Goal: Task Accomplishment & Management: Use online tool/utility

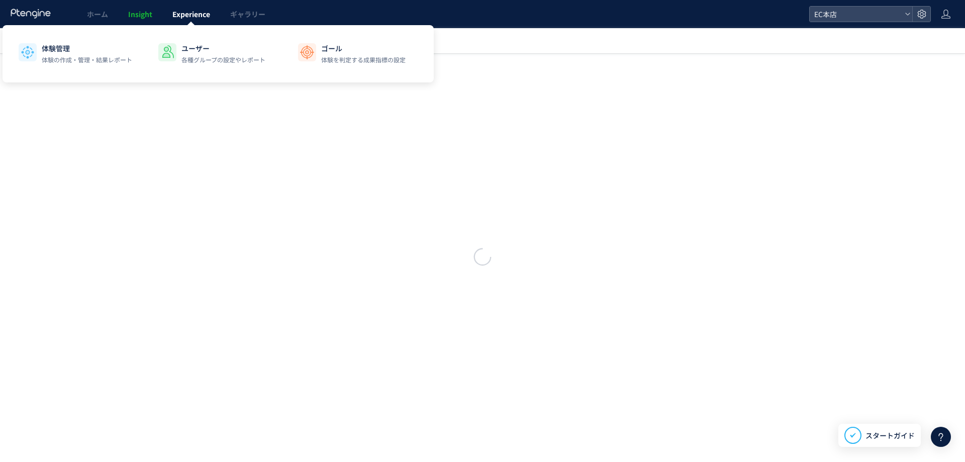
click at [197, 15] on span "Experience" at bounding box center [191, 14] width 38 height 10
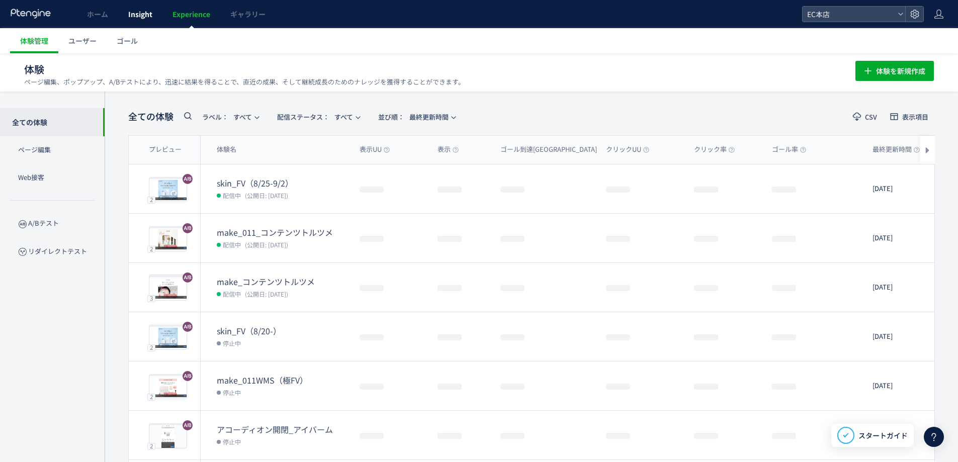
click at [145, 8] on link "Insight" at bounding box center [140, 14] width 44 height 28
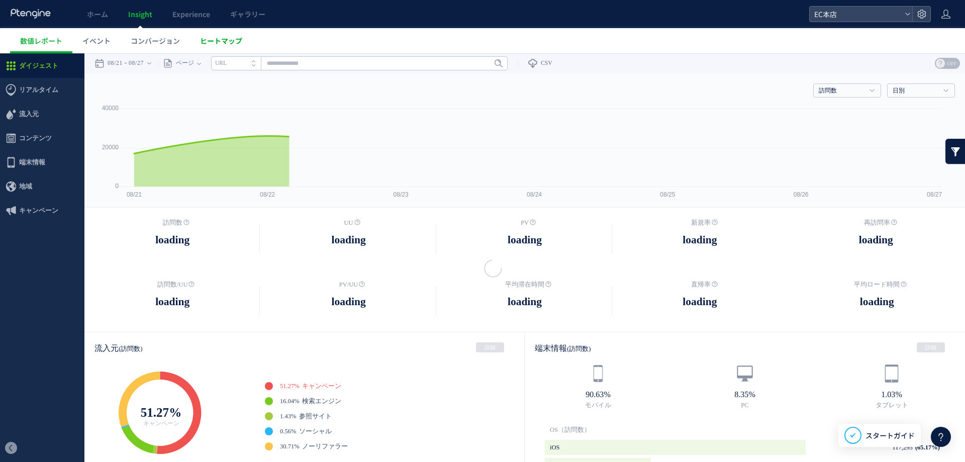
click at [214, 43] on span "ヒートマップ" at bounding box center [221, 41] width 42 height 10
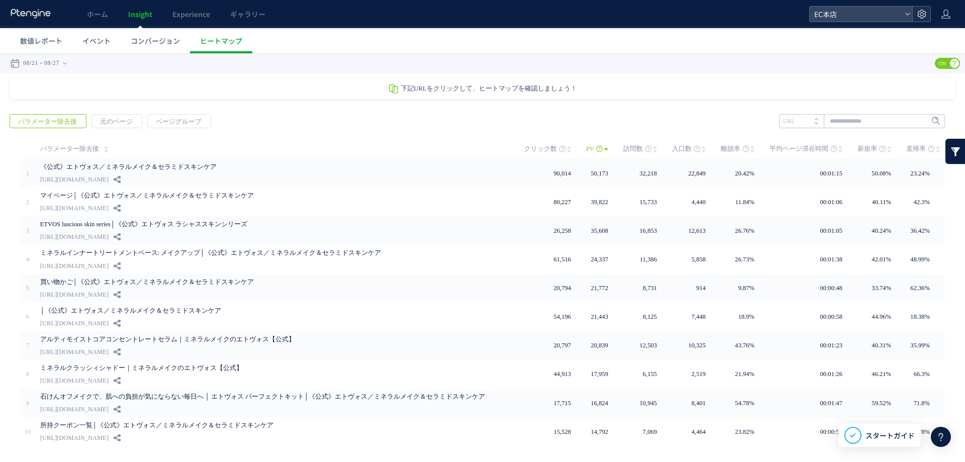
click at [922, 11] on icon at bounding box center [922, 14] width 10 height 10
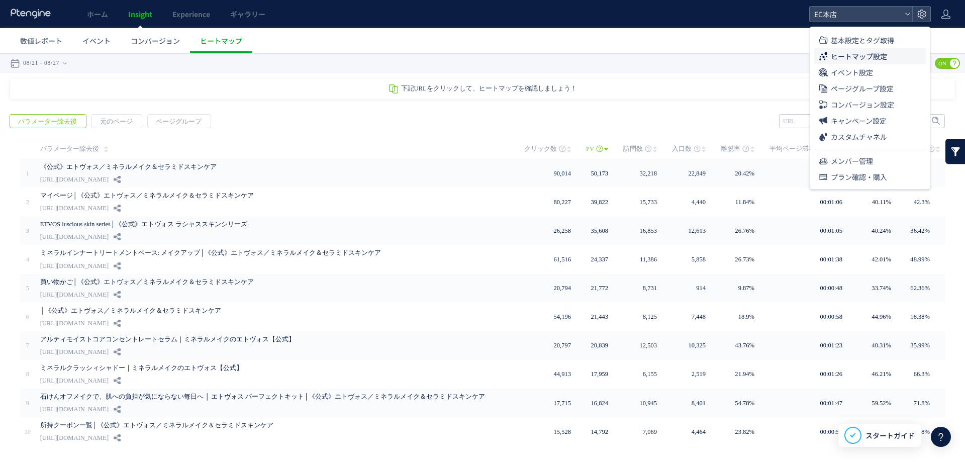
click at [862, 56] on span "ヒートマップ設定" at bounding box center [859, 56] width 56 height 16
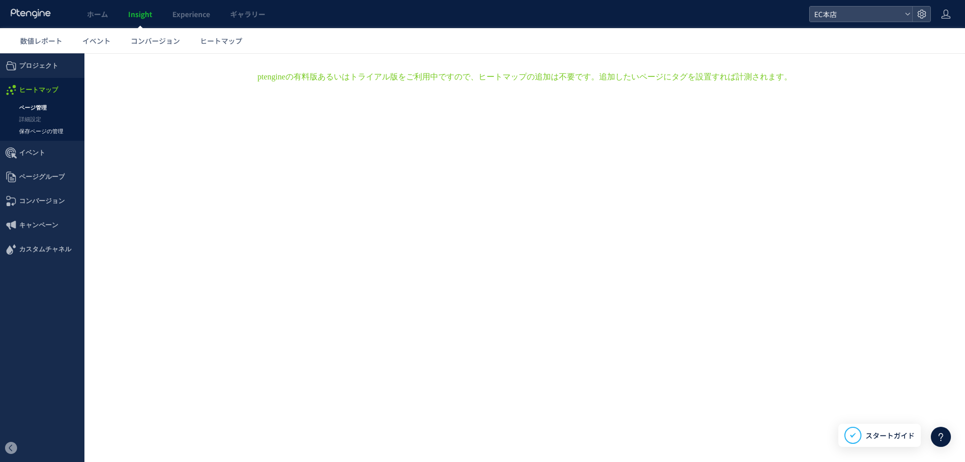
click at [51, 126] on link "保存ページの管理" at bounding box center [42, 132] width 84 height 12
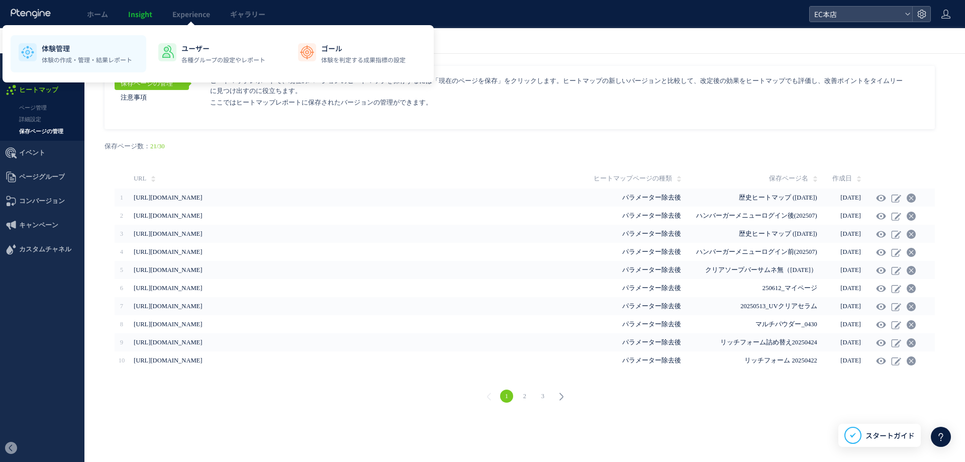
click at [132, 47] on p "体験管理" at bounding box center [87, 48] width 91 height 10
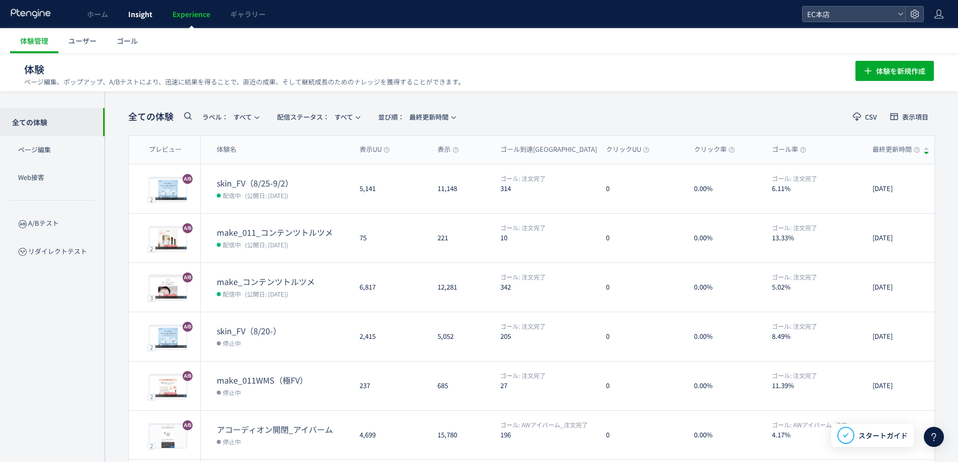
click at [139, 17] on span "Insight" at bounding box center [140, 14] width 24 height 10
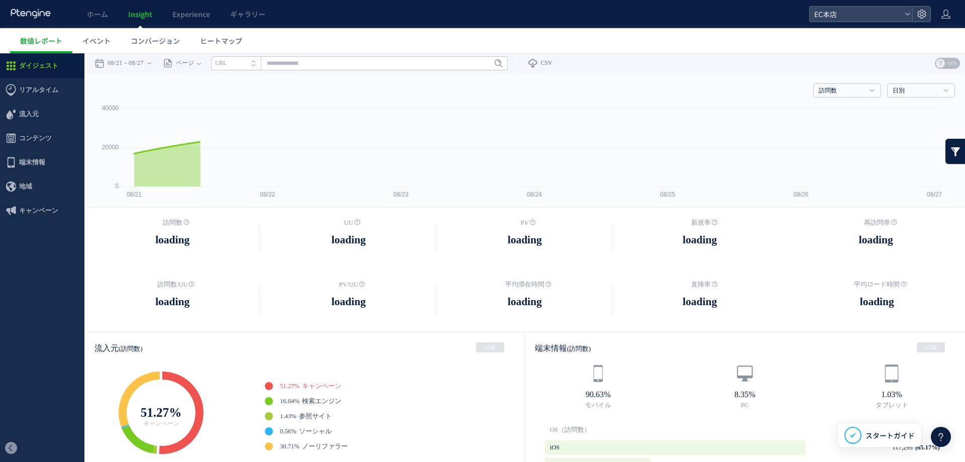
click at [163, 44] on span "コンバージョン" at bounding box center [155, 41] width 49 height 10
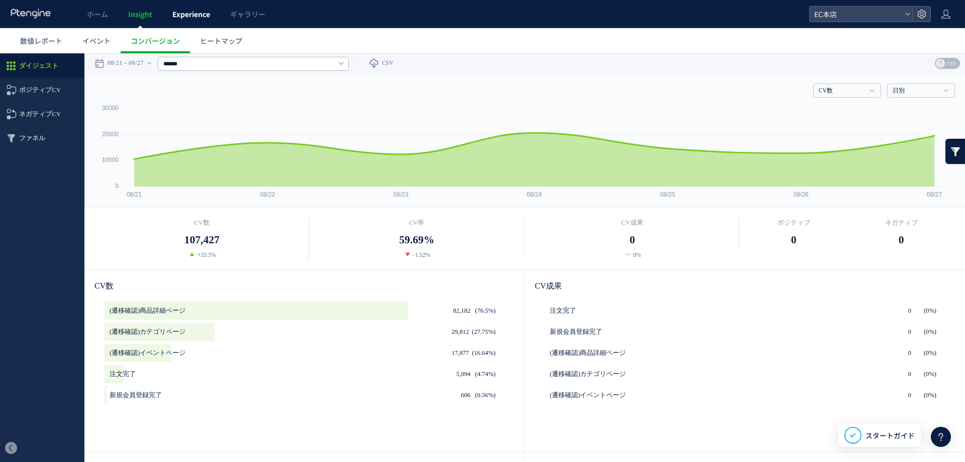
click at [219, 13] on link "Experience" at bounding box center [191, 14] width 58 height 28
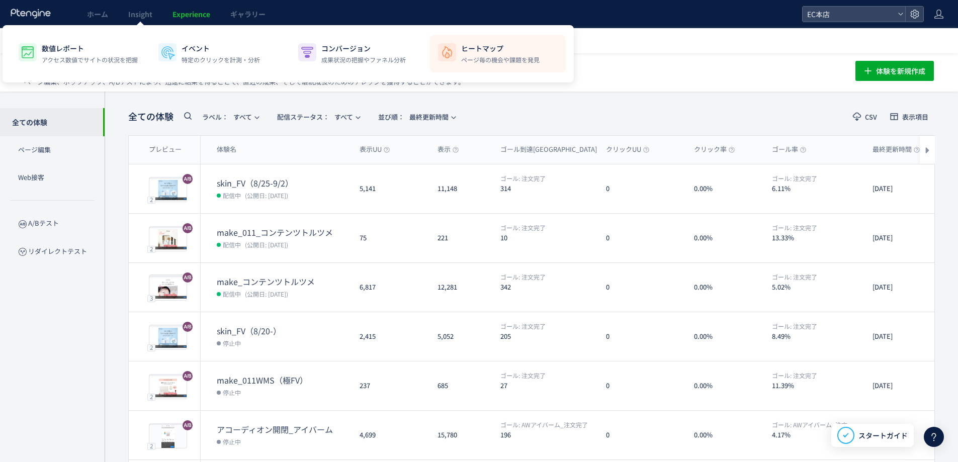
click at [474, 56] on p "ページ毎の機会や課題を発見" at bounding box center [500, 59] width 78 height 9
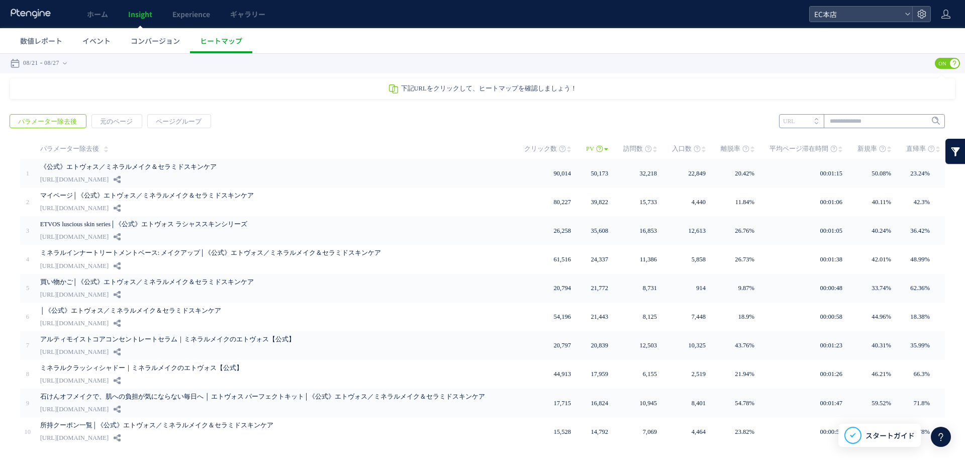
drag, startPoint x: 849, startPoint y: 112, endPoint x: 849, endPoint y: 121, distance: 9.1
click at [849, 115] on div "戻る パラメーター除去後 元のページ ページグループ 実装" at bounding box center [482, 298] width 965 height 388
click at [849, 121] on input "text" at bounding box center [862, 121] width 166 height 14
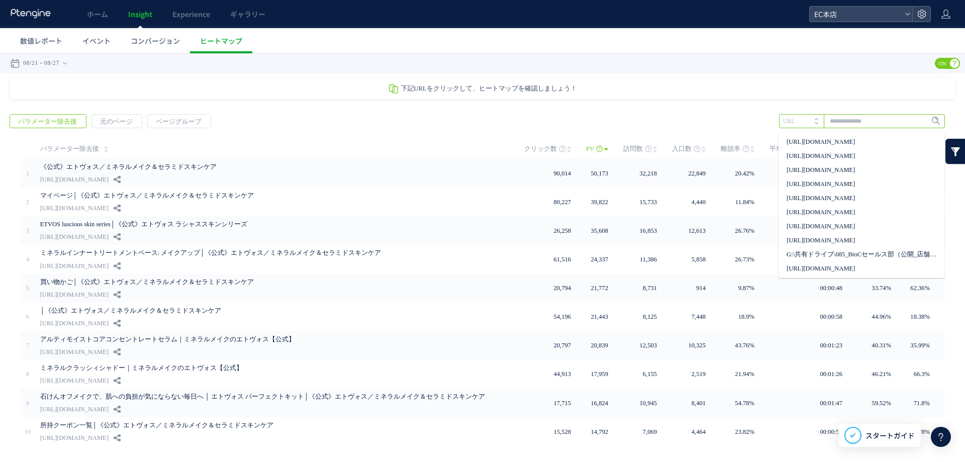
paste input "**********"
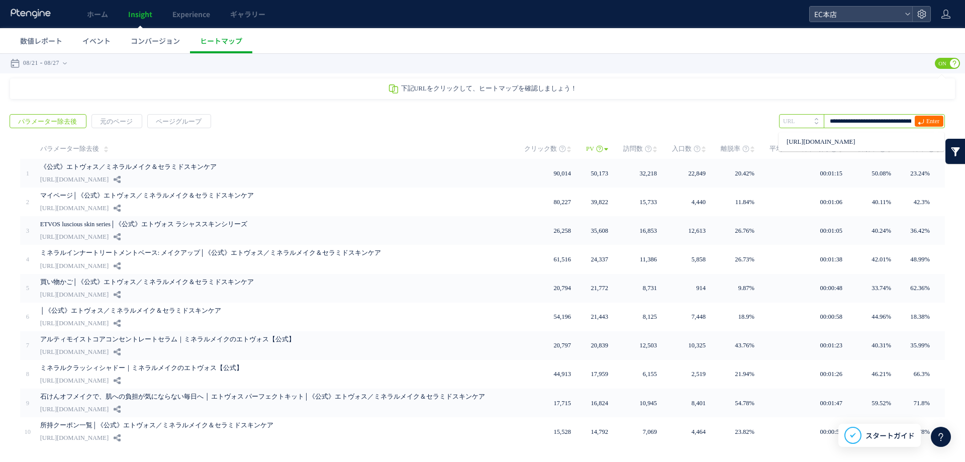
scroll to position [0, 42]
type input "**********"
click at [918, 121] on icon at bounding box center [921, 122] width 7 height 7
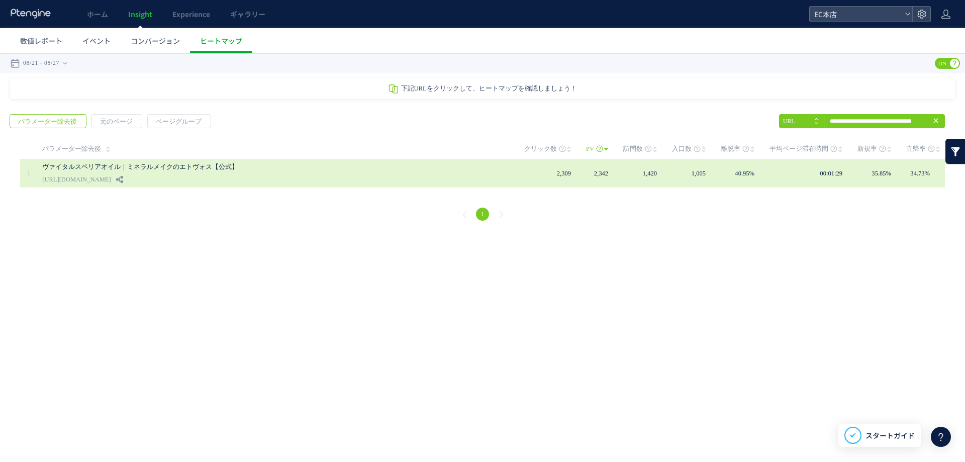
click at [168, 162] on link "ヴァイタルスペリアオイル｜ミネラルメイクのエトヴォス【公式】" at bounding box center [273, 167] width 463 height 12
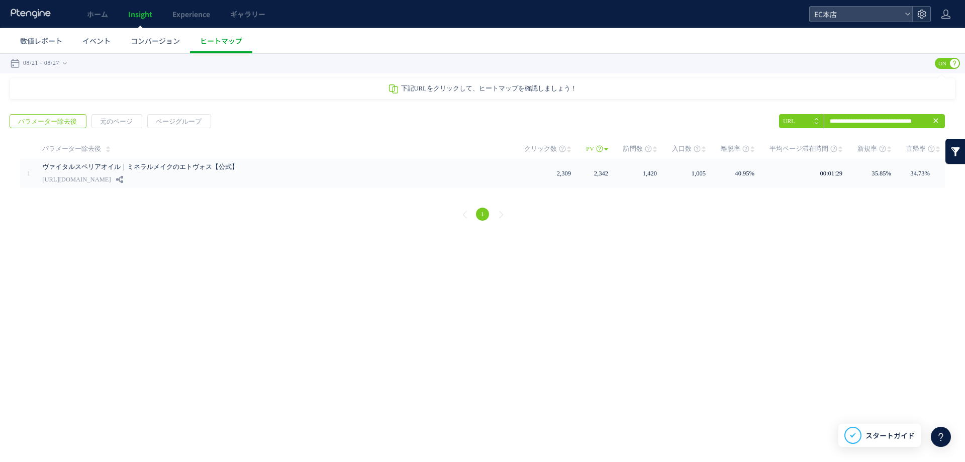
click at [916, 9] on div at bounding box center [922, 14] width 18 height 15
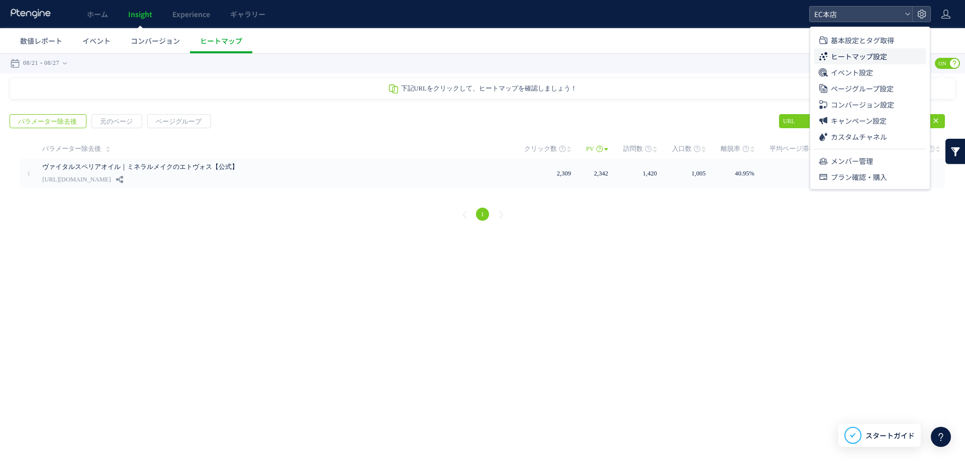
click at [864, 62] on span "ヒートマップ設定" at bounding box center [859, 56] width 56 height 16
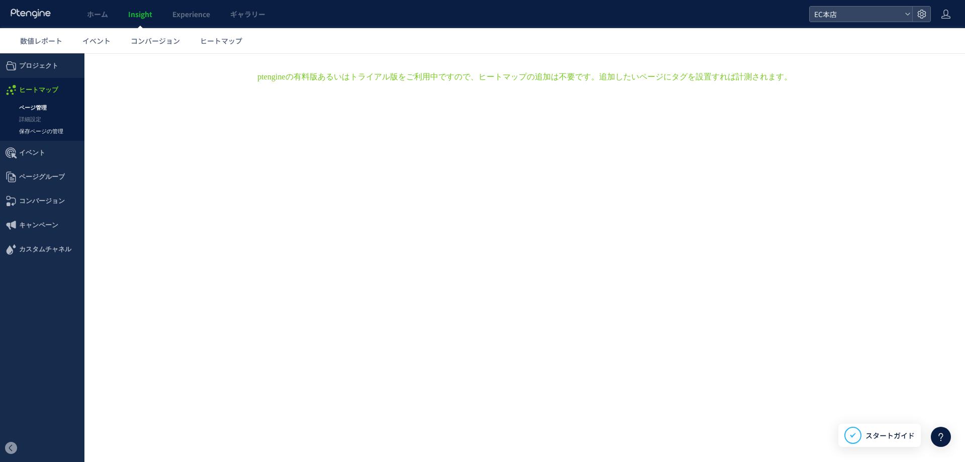
click at [51, 133] on link "保存ページの管理" at bounding box center [42, 132] width 84 height 12
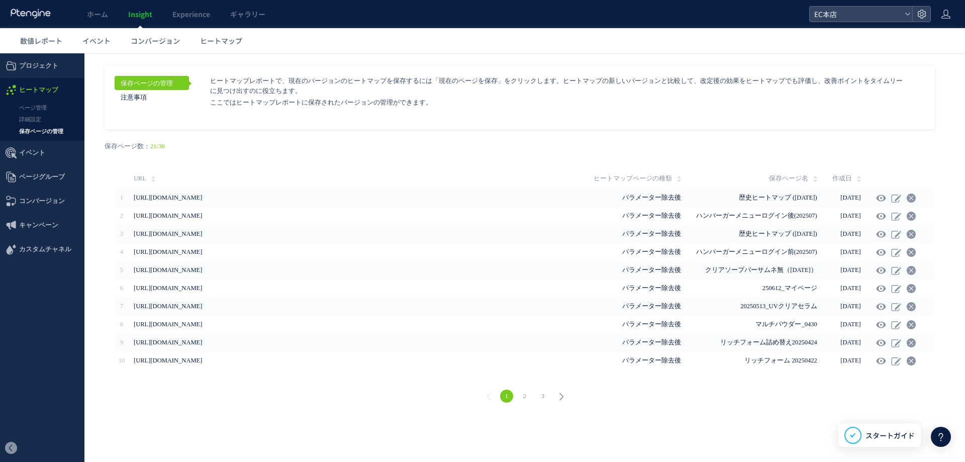
click at [529, 391] on link "2" at bounding box center [524, 396] width 13 height 13
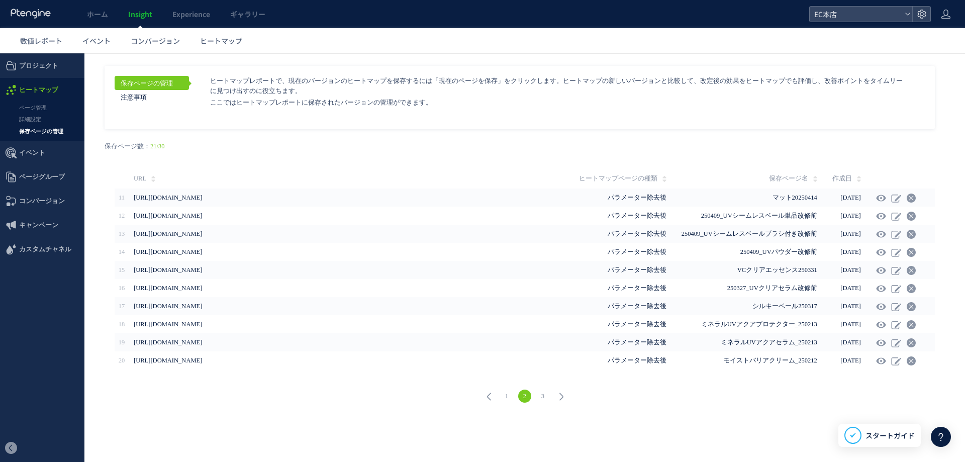
click at [545, 395] on link "3" at bounding box center [543, 396] width 13 height 13
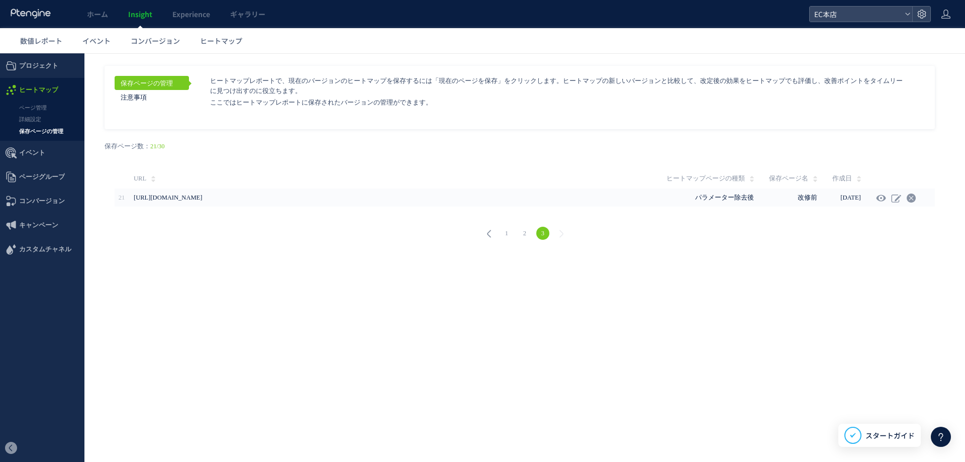
click at [509, 228] on link "1" at bounding box center [506, 233] width 13 height 13
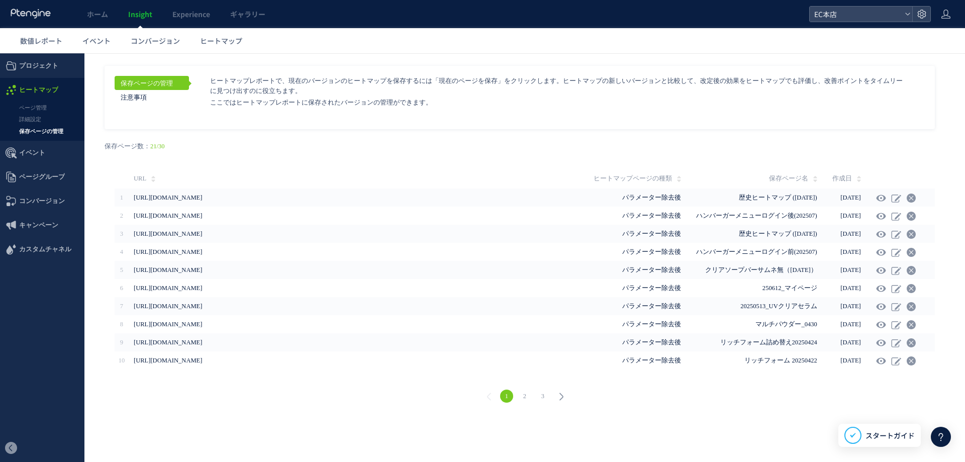
click at [33, 129] on link "保存ページの管理" at bounding box center [42, 132] width 84 height 12
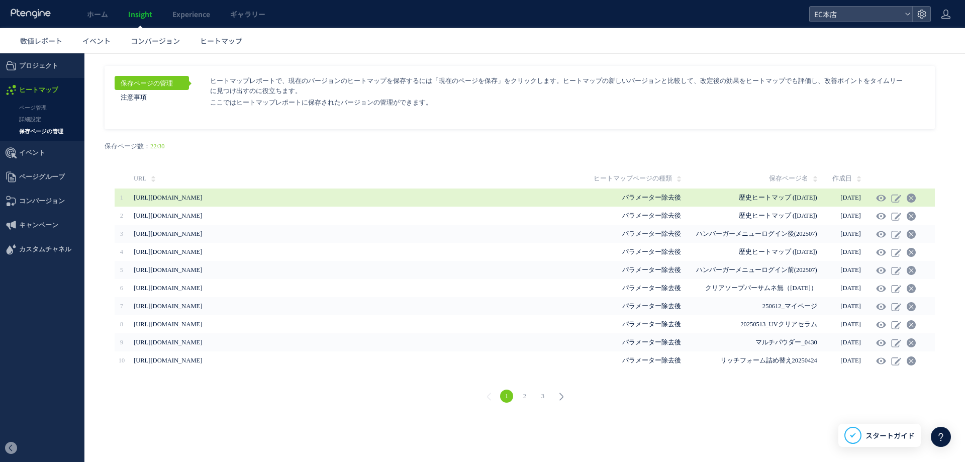
click at [202, 199] on span "[URL][DOMAIN_NAME]" at bounding box center [168, 197] width 68 height 7
click at [884, 197] on use at bounding box center [881, 198] width 10 height 8
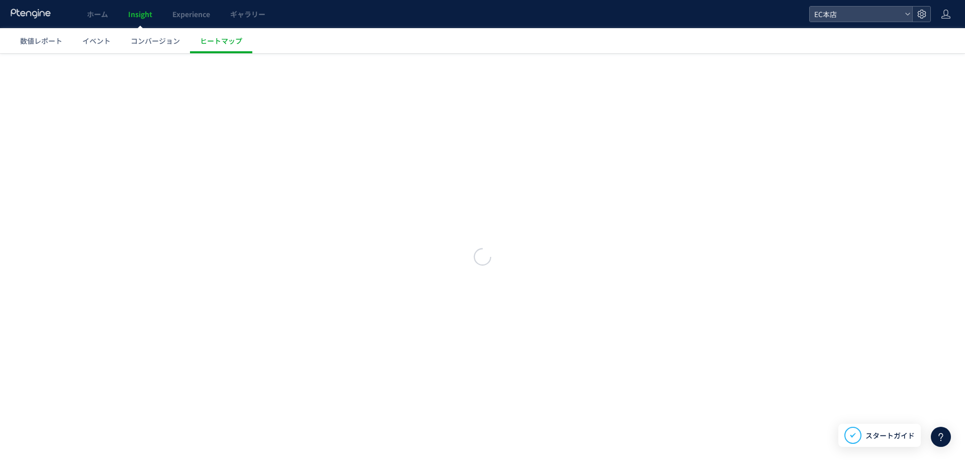
click at [918, 11] on icon at bounding box center [922, 14] width 10 height 10
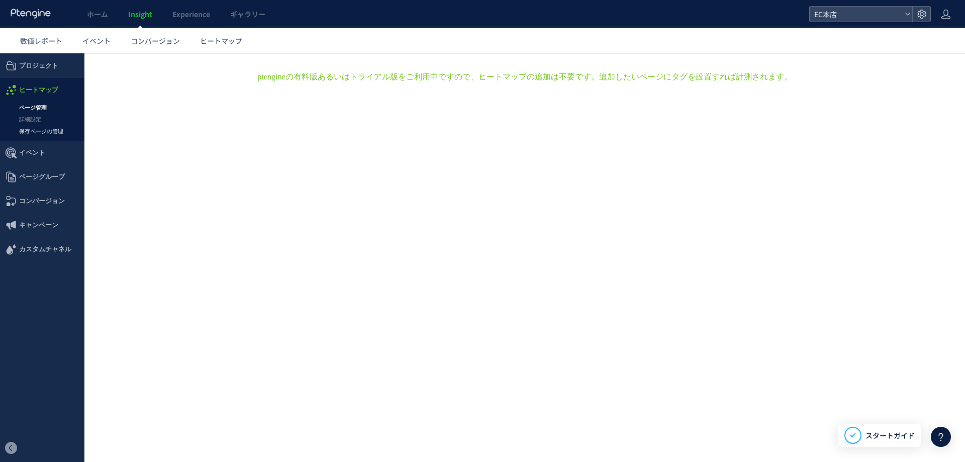
click at [37, 126] on link "保存ページの管理" at bounding box center [42, 132] width 84 height 12
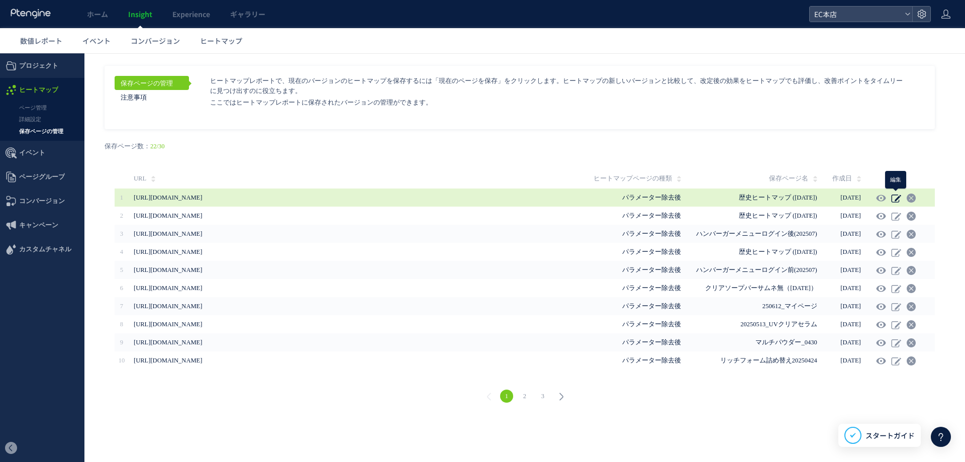
click at [899, 200] on use at bounding box center [897, 199] width 10 height 8
type input "**********"
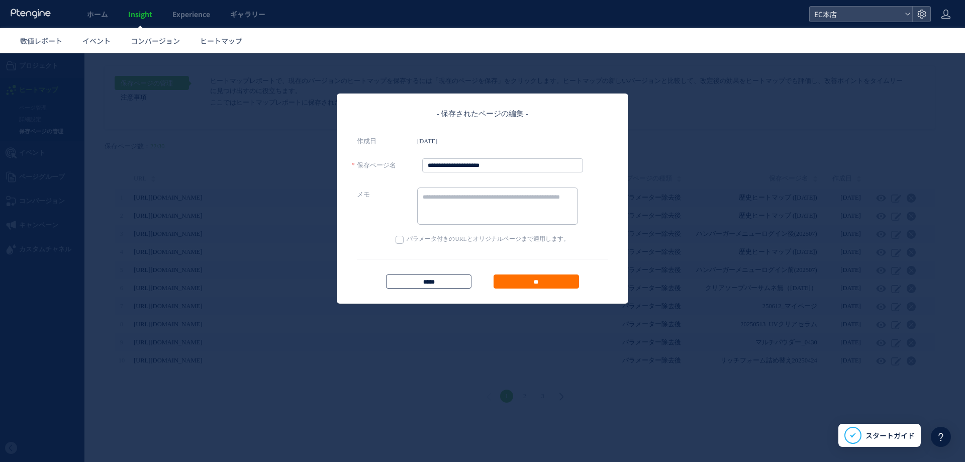
click at [440, 276] on input "*****" at bounding box center [428, 282] width 85 height 14
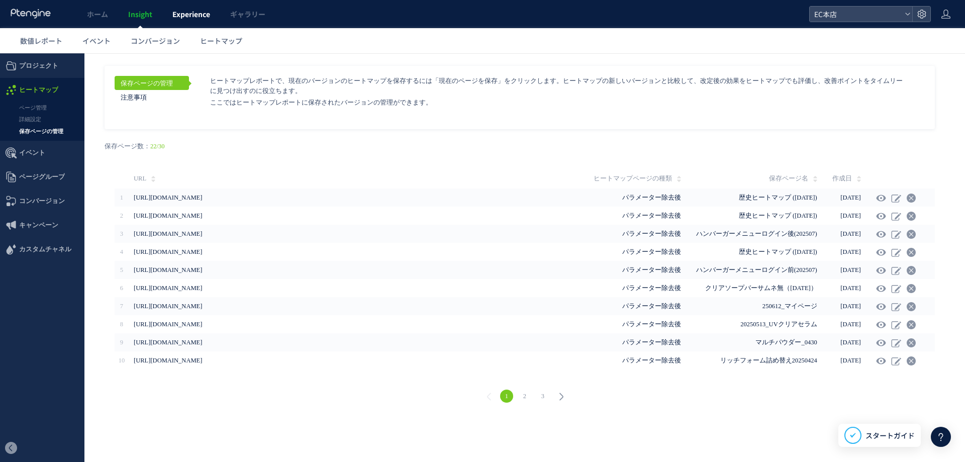
click at [187, 12] on span "Experience" at bounding box center [191, 14] width 38 height 10
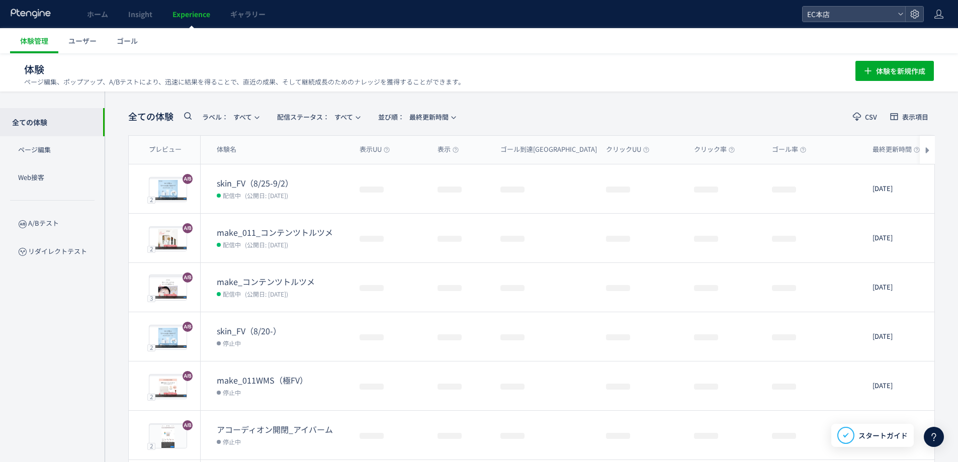
click at [189, 14] on span "Experience" at bounding box center [191, 14] width 38 height 10
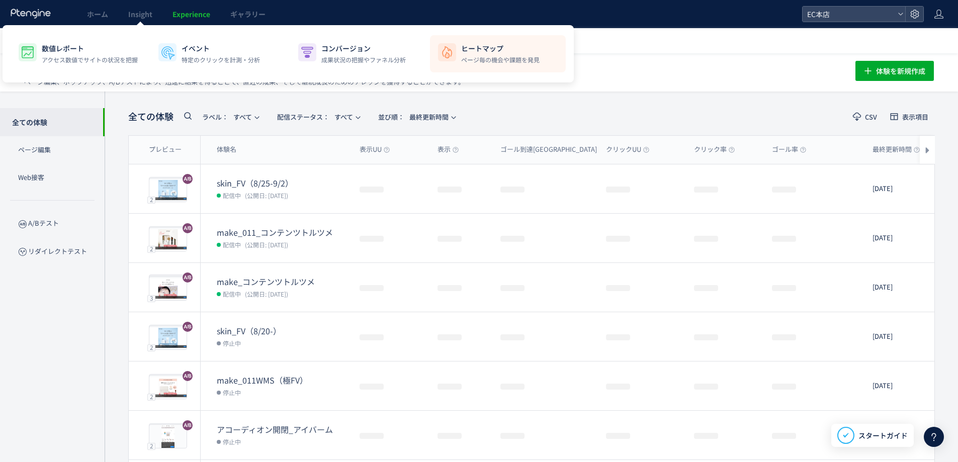
click at [462, 57] on p "ページ毎の機会や課題を発見" at bounding box center [500, 59] width 78 height 9
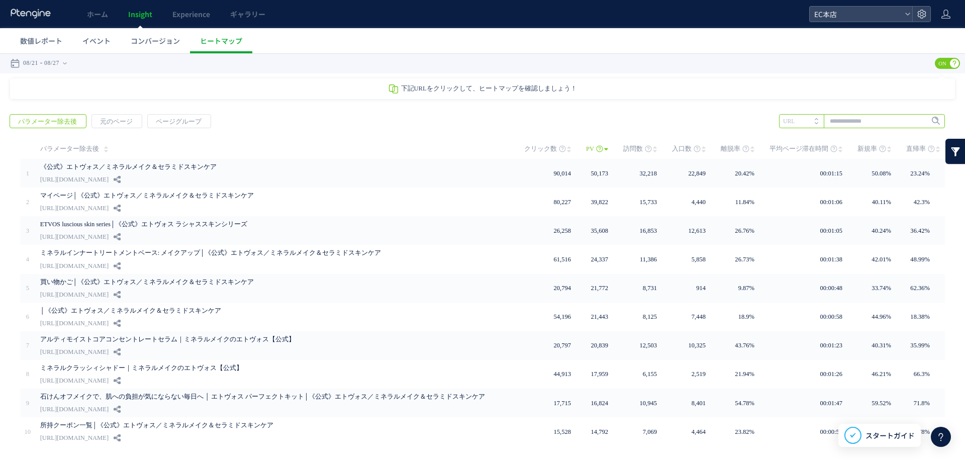
click at [846, 124] on input "text" at bounding box center [862, 121] width 166 height 14
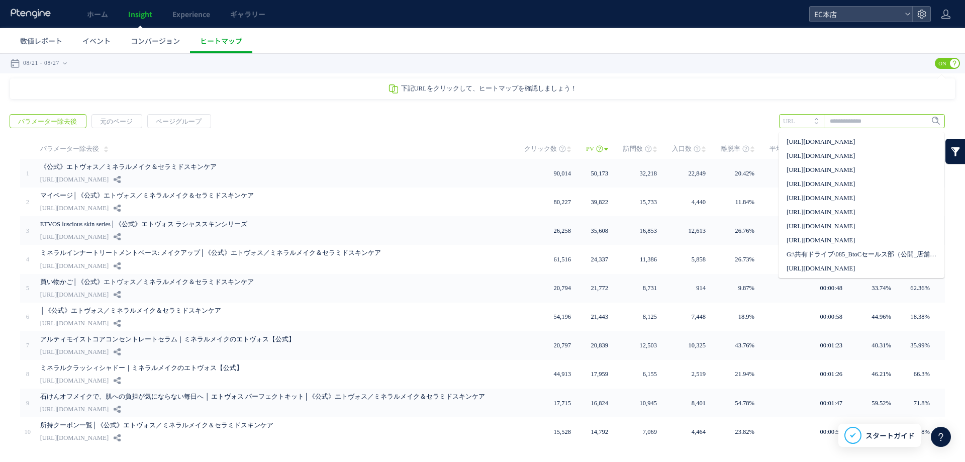
click at [852, 122] on input "text" at bounding box center [862, 121] width 166 height 14
paste input "**********"
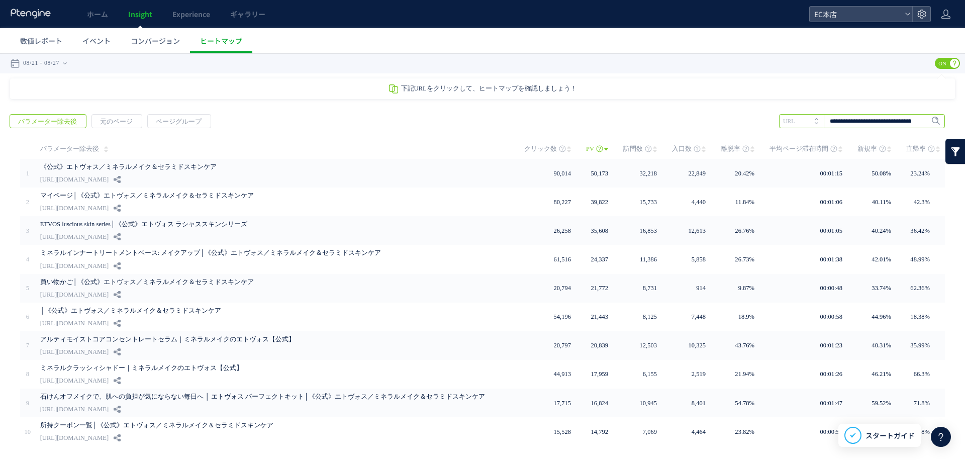
scroll to position [0, 42]
type input "**********"
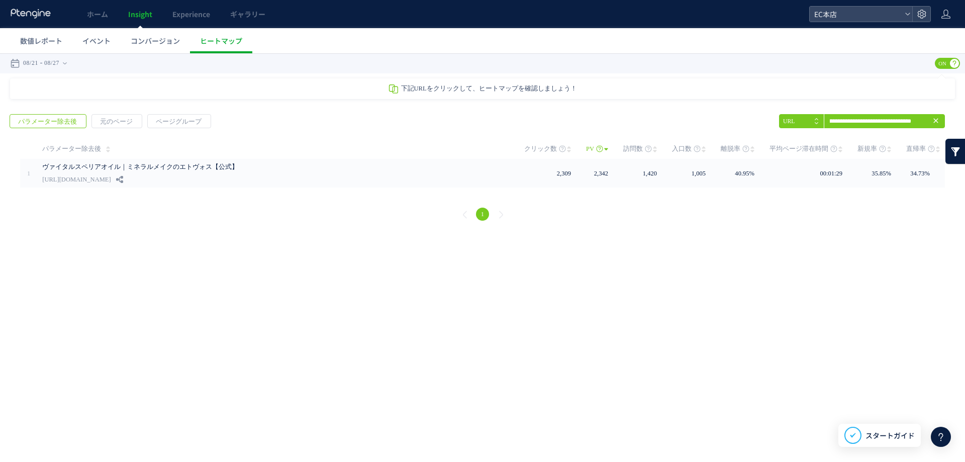
scroll to position [0, 0]
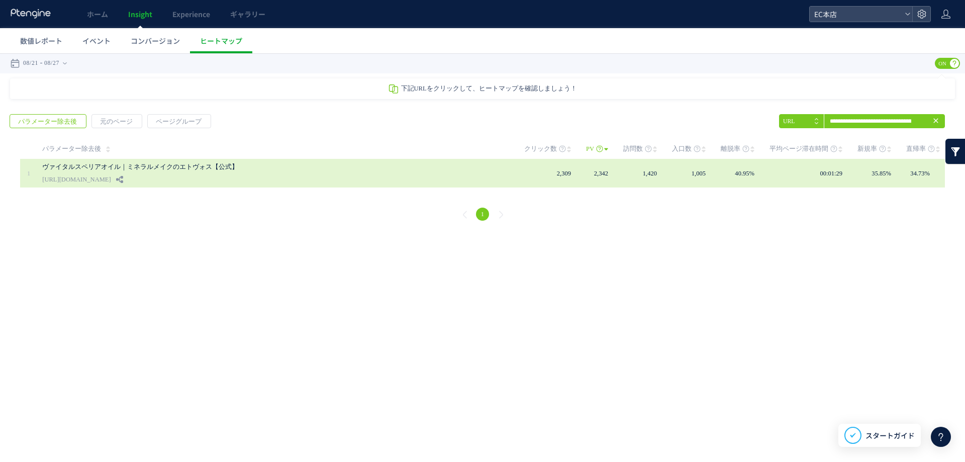
click at [226, 160] on div "ヴァイタルスペリアオイル｜ミネラルメイクのエトヴォス【公式】 https://etvos.com/shop/g/gCQ20634-000" at bounding box center [276, 173] width 468 height 29
